Goal: Task Accomplishment & Management: Manage account settings

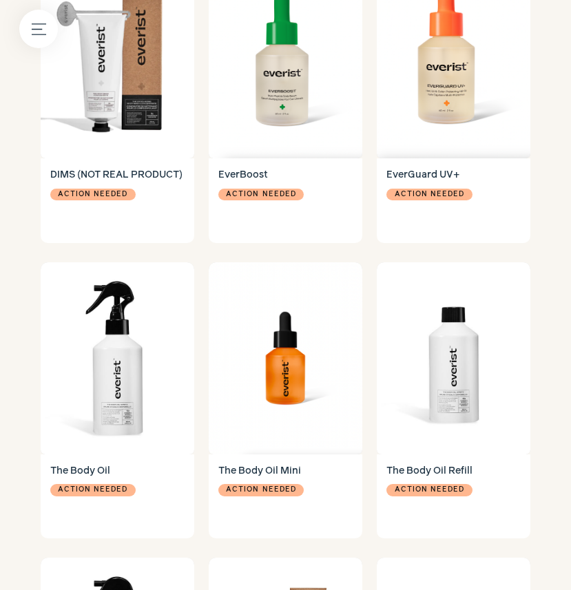
scroll to position [1358, 0]
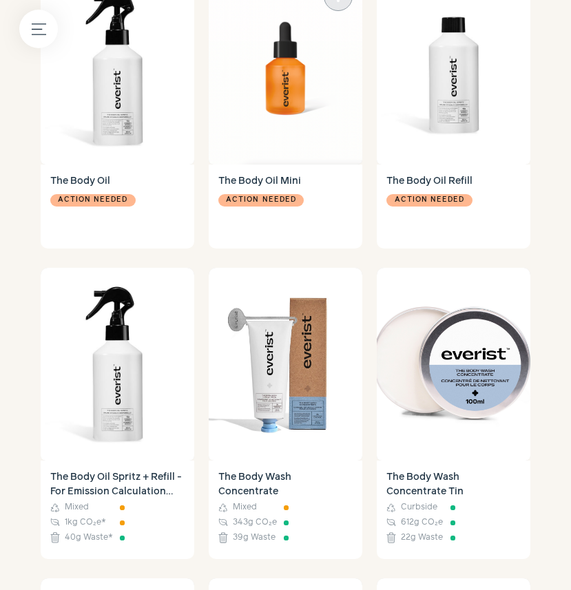
click at [312, 204] on div "Action needed" at bounding box center [285, 215] width 134 height 48
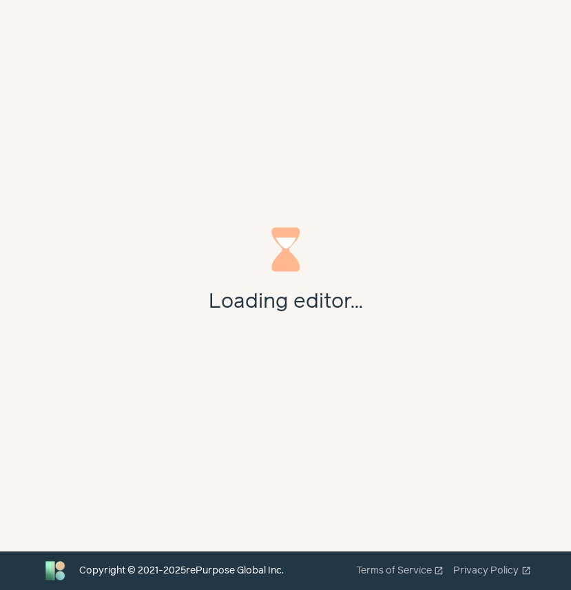
click at [280, 204] on div "Loading editor..." at bounding box center [285, 275] width 571 height 551
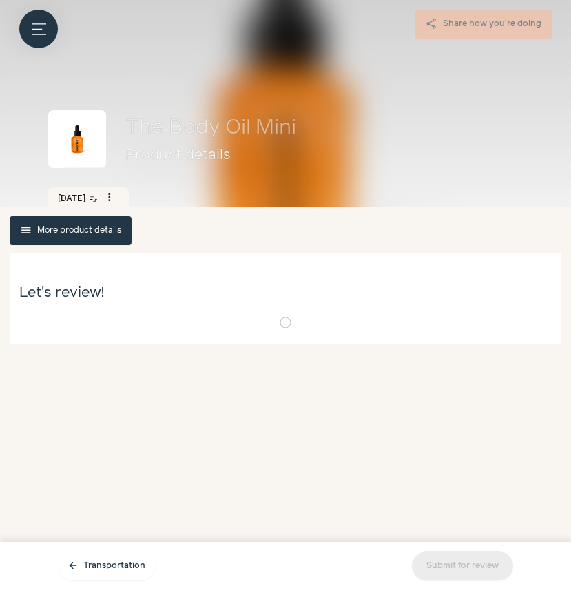
click at [280, 204] on div "[DATE] edit_note more_vert drive_file_rename_outline Change date content_copy D…" at bounding box center [285, 196] width 513 height 19
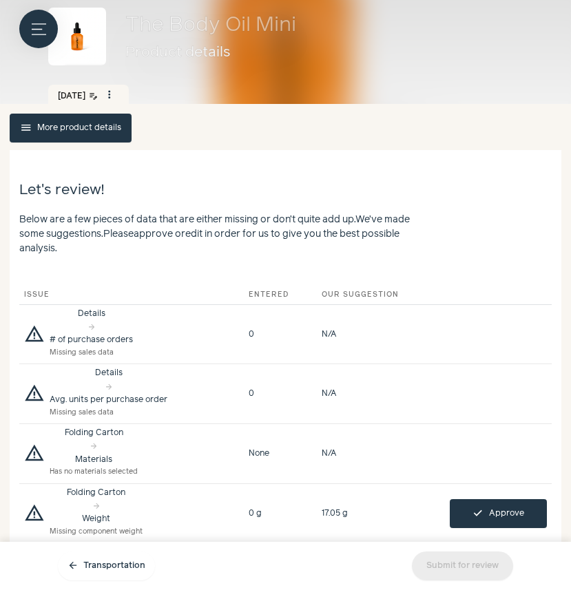
scroll to position [89, 0]
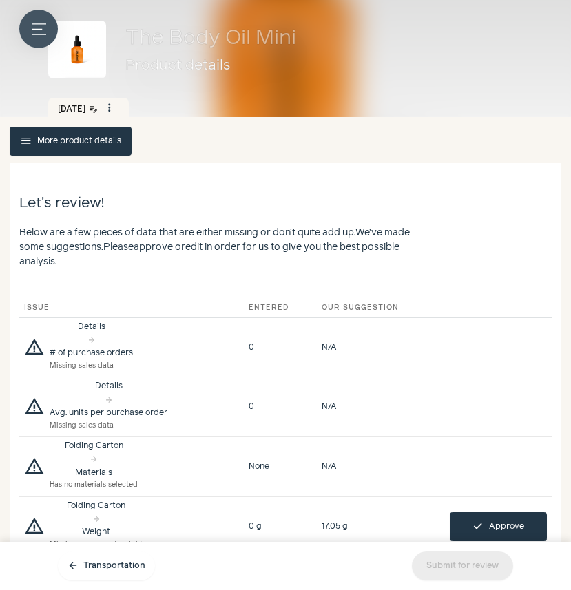
click at [37, 34] on icon "Menu button" at bounding box center [39, 29] width 14 height 14
click at [367, 268] on label at bounding box center [285, 295] width 571 height 590
click at [72, 140] on button "menu More product details" at bounding box center [71, 141] width 122 height 29
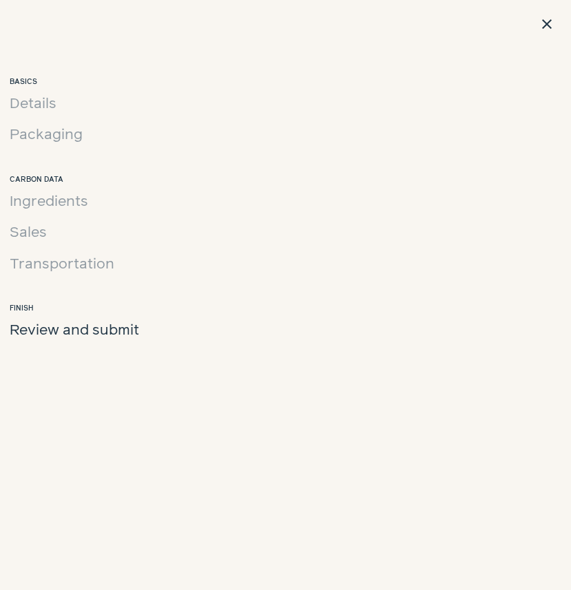
click at [72, 140] on span "Packaging" at bounding box center [46, 135] width 73 height 22
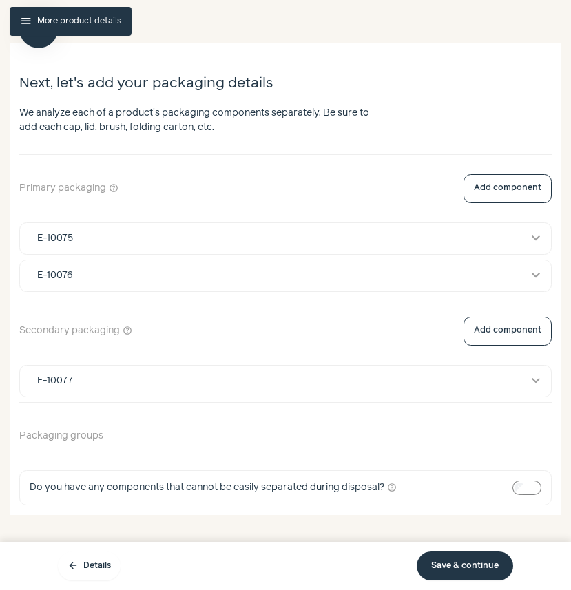
scroll to position [211, 0]
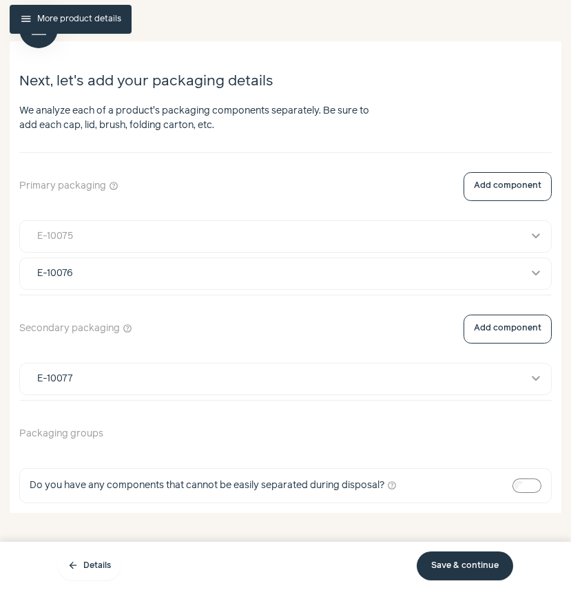
click at [88, 245] on button "E-10075 expand_more" at bounding box center [285, 236] width 531 height 31
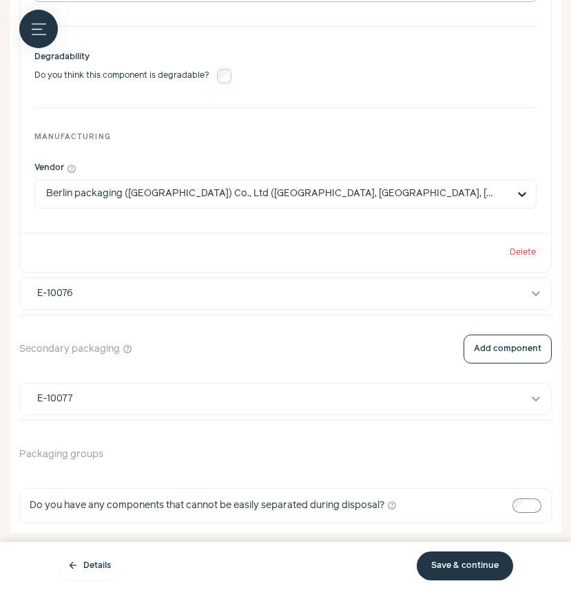
scroll to position [1193, 0]
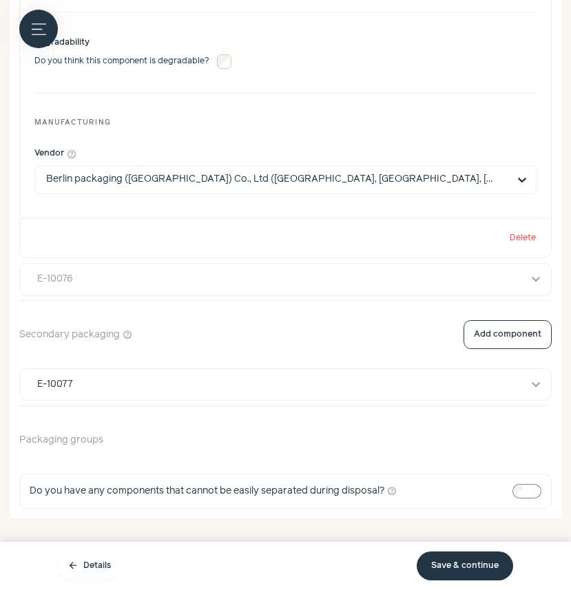
click at [201, 273] on div "E-10076" at bounding box center [273, 279] width 490 height 14
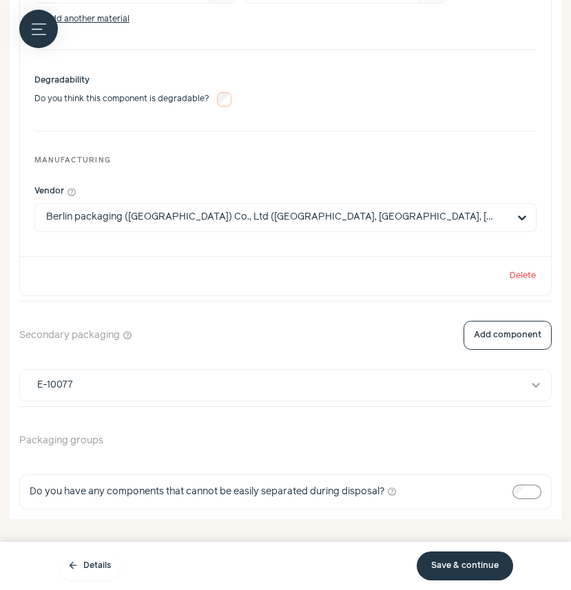
scroll to position [2376, 0]
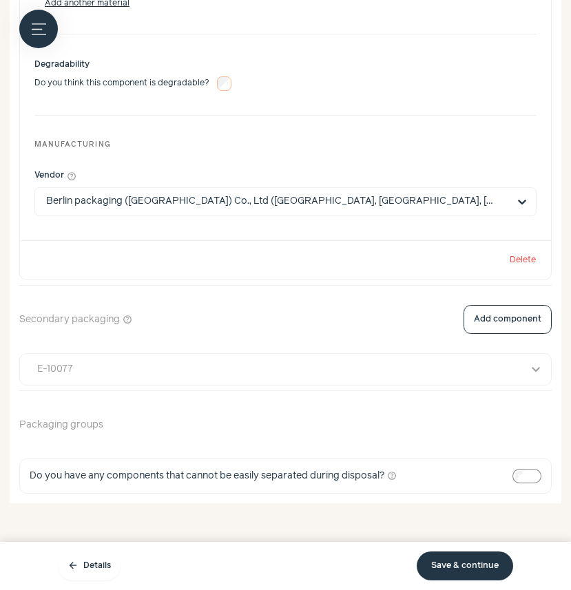
click at [140, 374] on div "E-10077" at bounding box center [273, 369] width 490 height 14
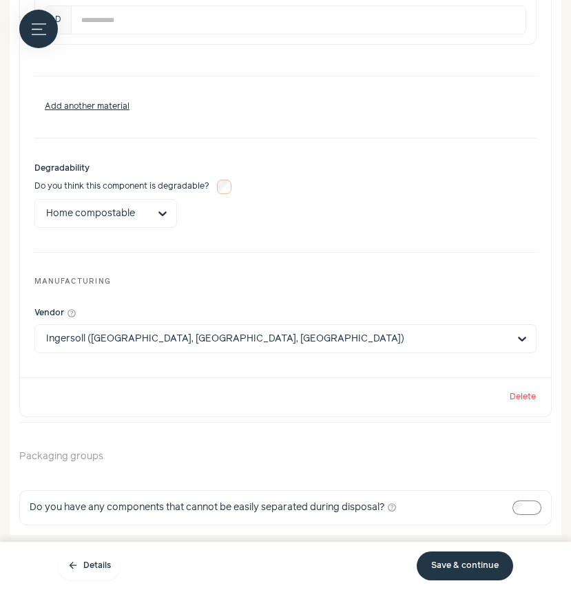
scroll to position [3177, 0]
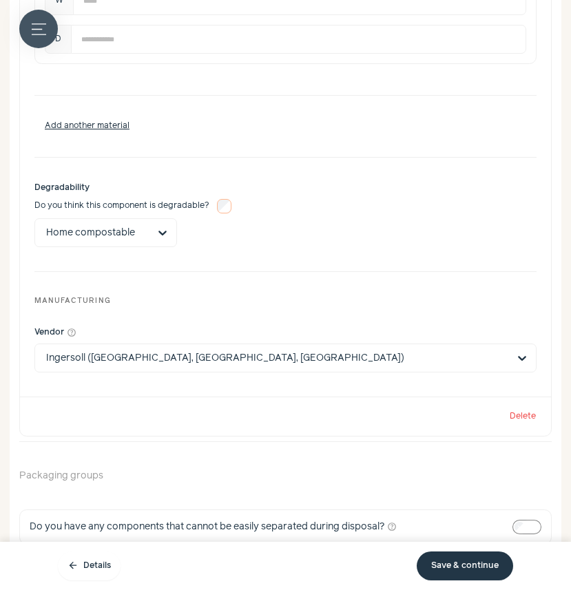
click at [39, 30] on icon "Menu button" at bounding box center [39, 29] width 14 height 14
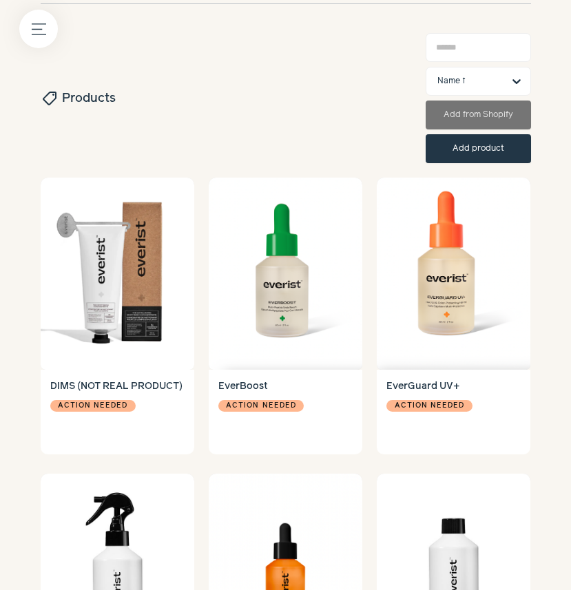
scroll to position [1027, 0]
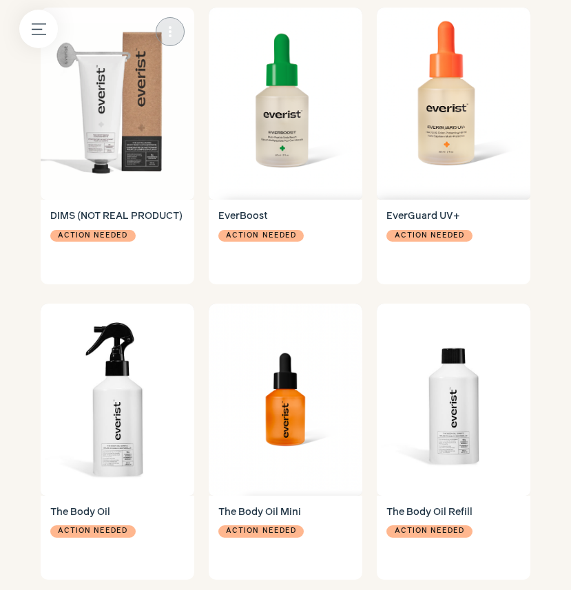
click at [122, 219] on h4 "DIMS (NOT REAL PRODUCT)" at bounding box center [117, 216] width 134 height 14
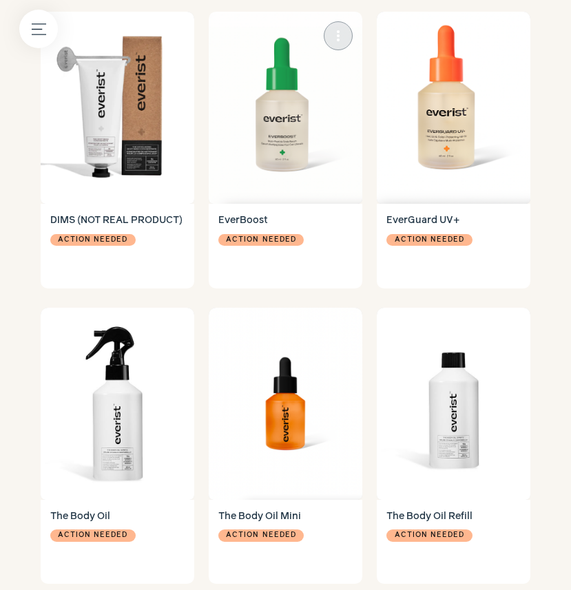
scroll to position [1027, 0]
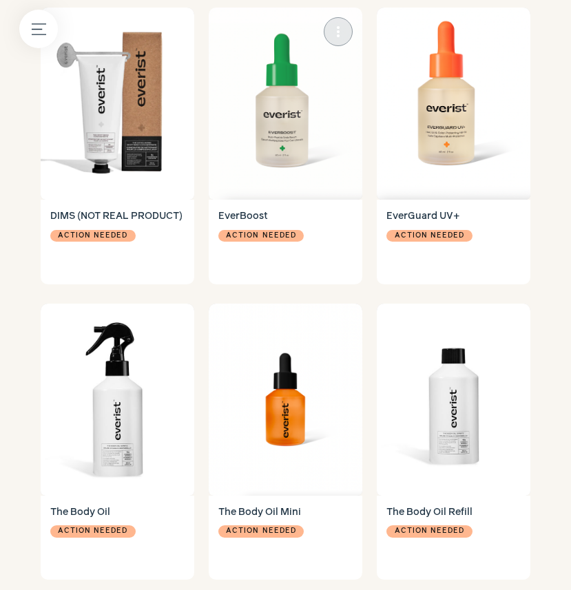
click at [255, 222] on h4 "EverBoost" at bounding box center [285, 216] width 134 height 14
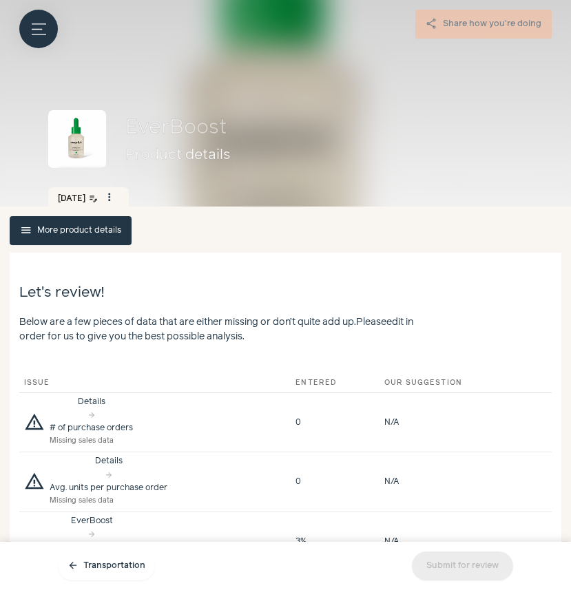
click at [28, 228] on span "menu" at bounding box center [26, 230] width 12 height 12
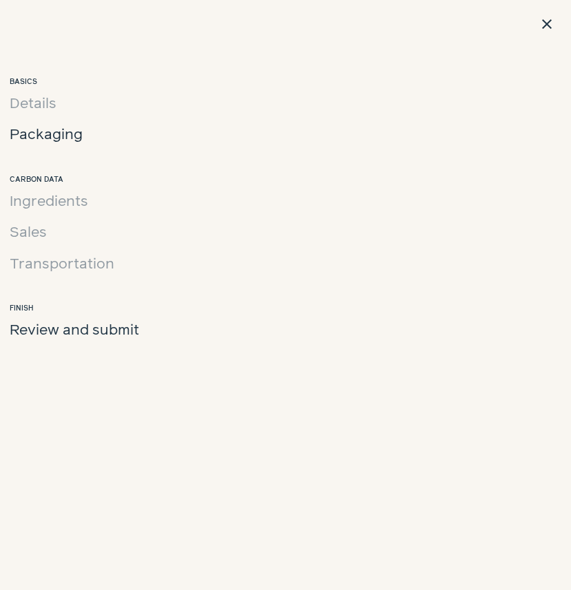
click at [40, 145] on span "Packaging" at bounding box center [46, 135] width 73 height 22
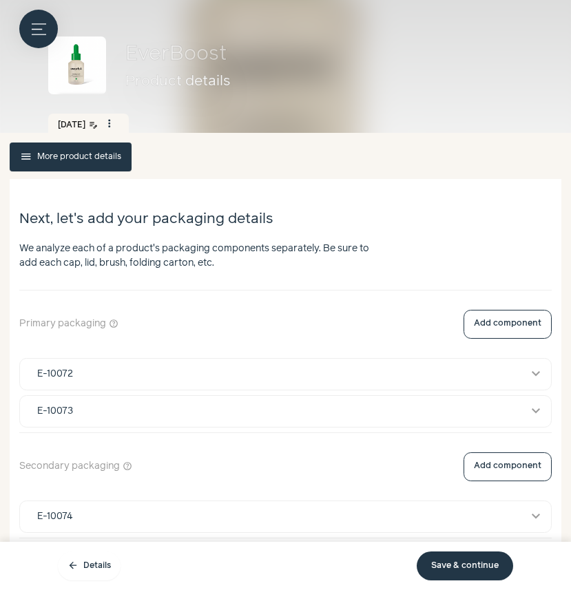
scroll to position [78, 0]
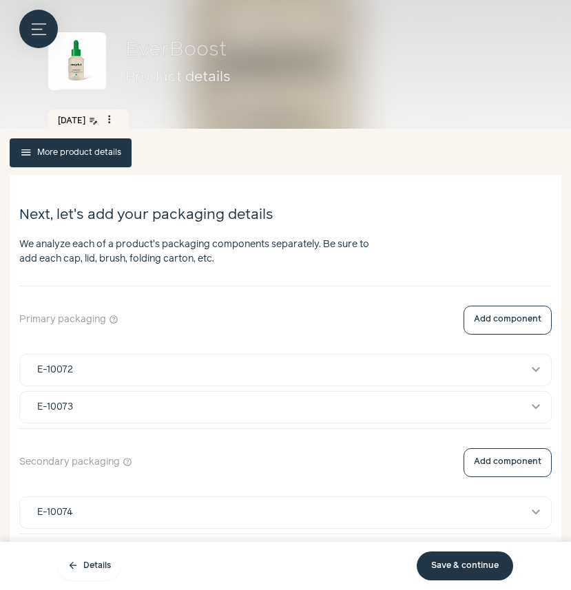
click at [107, 423] on div "Primary packaging help_outline Add component E-10072 expand_more E-10073 expand…" at bounding box center [285, 461] width 532 height 351
click at [107, 407] on div "E-10073" at bounding box center [273, 407] width 490 height 14
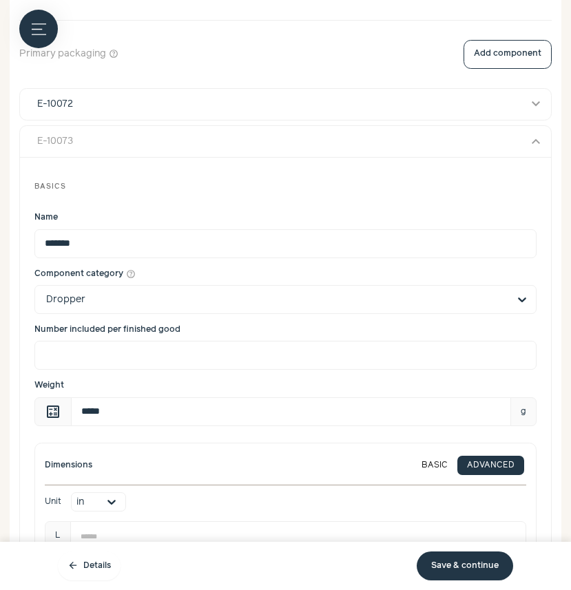
scroll to position [358, 0]
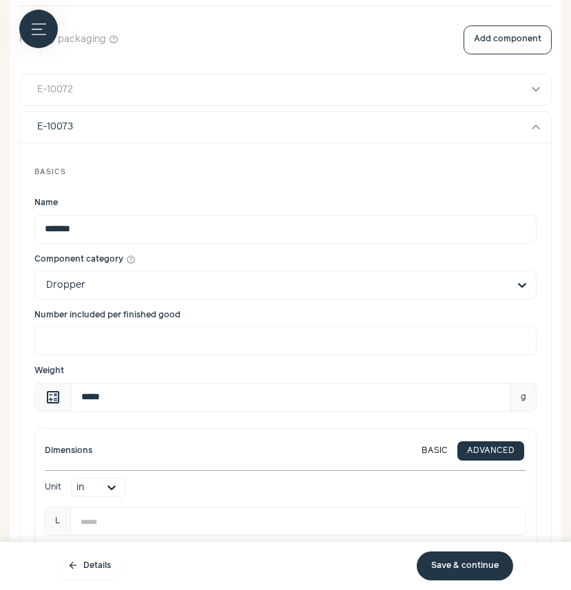
click at [107, 96] on div "E-10072" at bounding box center [273, 90] width 490 height 14
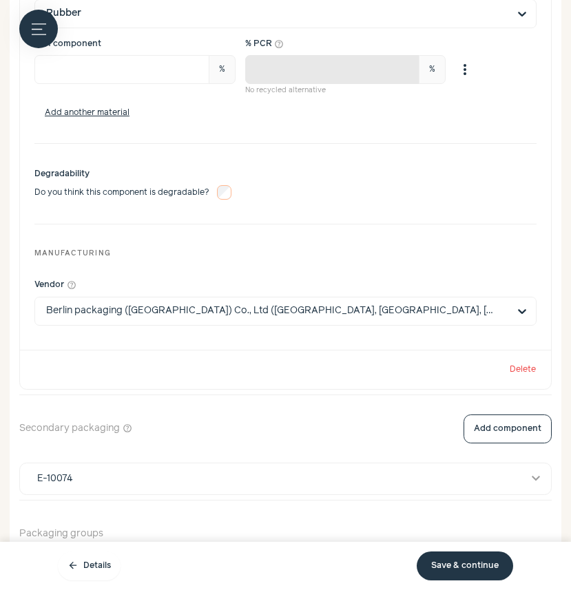
scroll to position [2488, 0]
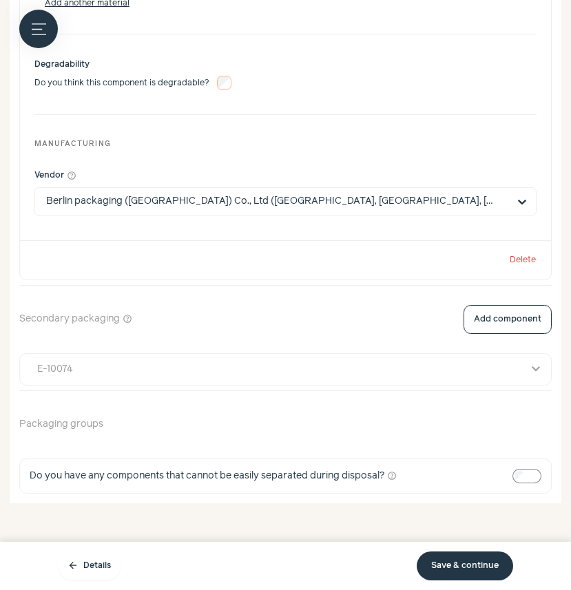
click at [91, 373] on div "E-10074" at bounding box center [273, 369] width 490 height 14
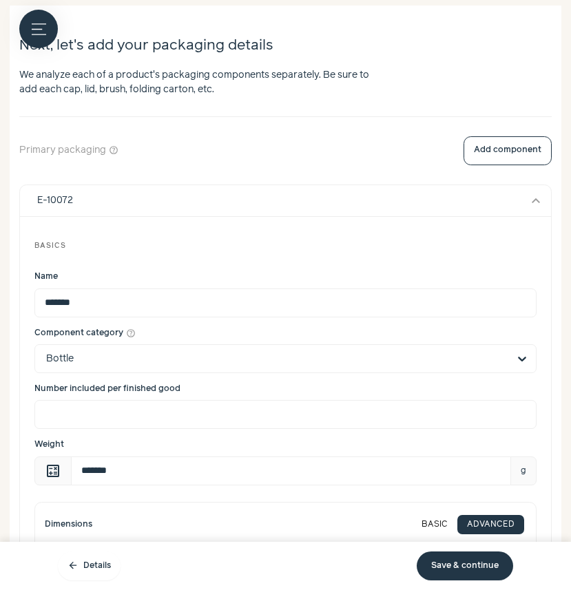
scroll to position [0, 0]
